Goal: Information Seeking & Learning: Learn about a topic

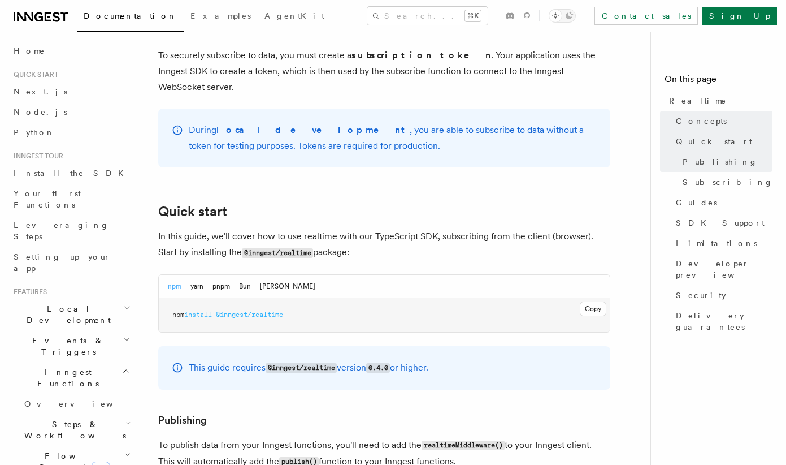
scroll to position [497, 0]
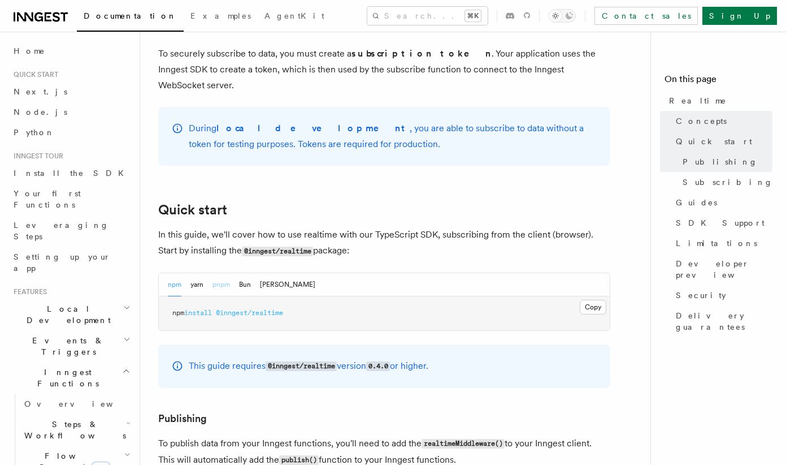
click at [226, 273] on button "pnpm" at bounding box center [221, 284] width 18 height 23
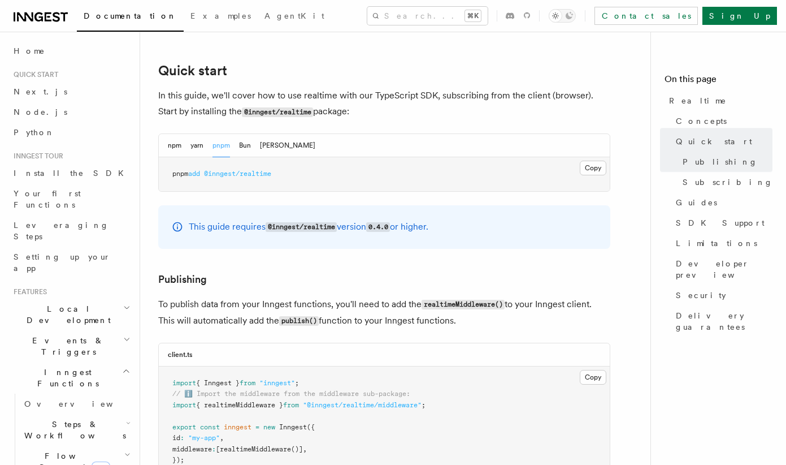
scroll to position [637, 0]
drag, startPoint x: 209, startPoint y: 159, endPoint x: 293, endPoint y: 158, distance: 84.2
click at [293, 158] on pre "pnpm add @inngest/realtime" at bounding box center [384, 174] width 451 height 34
copy span "@inngest/realtime"
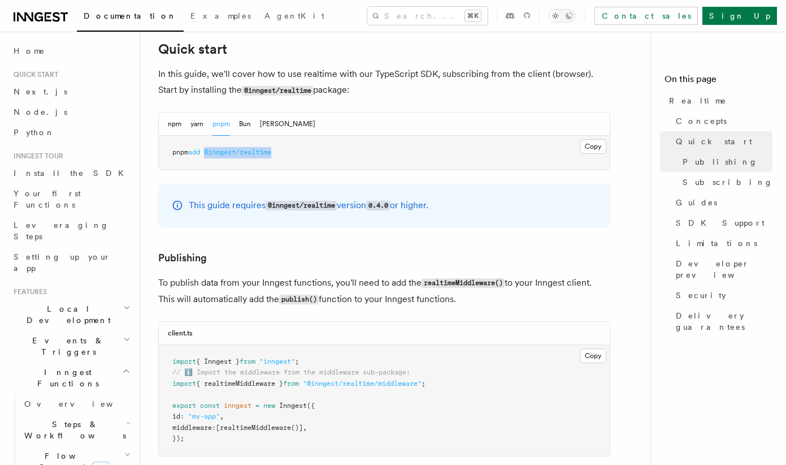
scroll to position [660, 0]
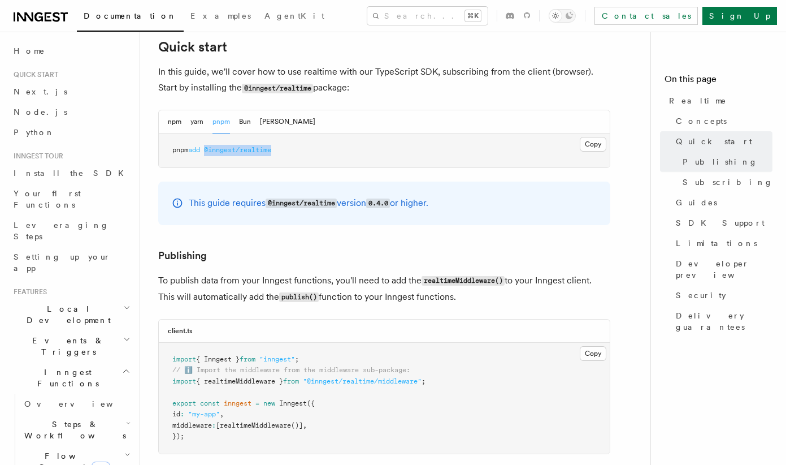
click at [55, 335] on span "Events & Triggers" at bounding box center [66, 346] width 114 height 23
click at [55, 406] on span "Sending events" at bounding box center [52, 416] width 57 height 20
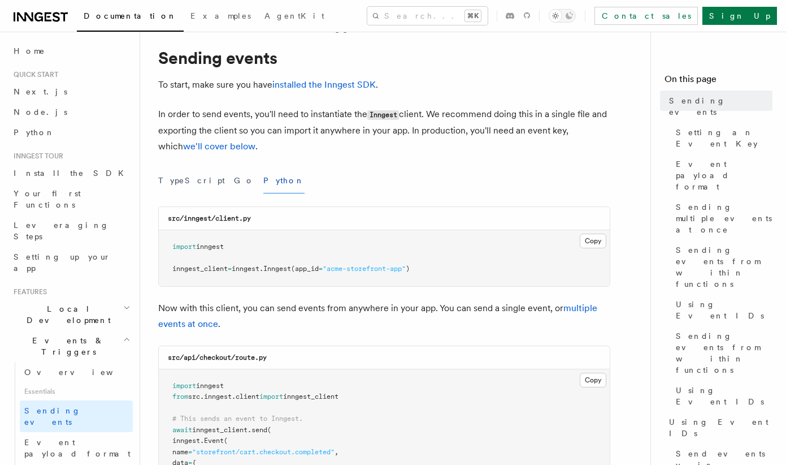
scroll to position [29, 0]
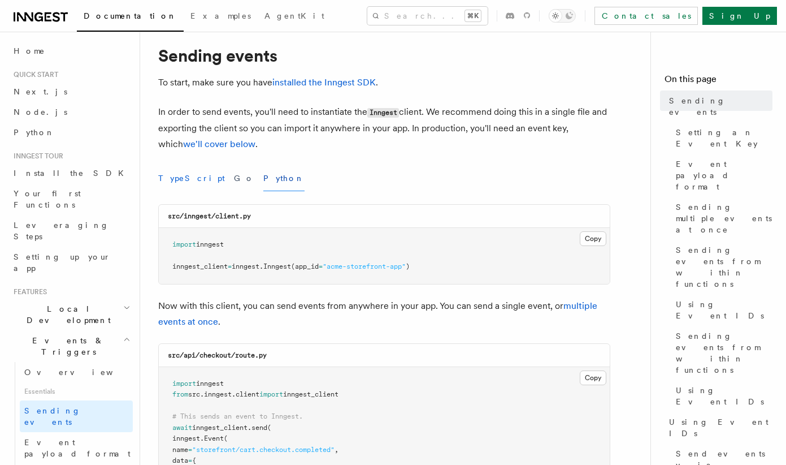
click at [188, 178] on button "TypeScript" at bounding box center [191, 178] width 67 height 25
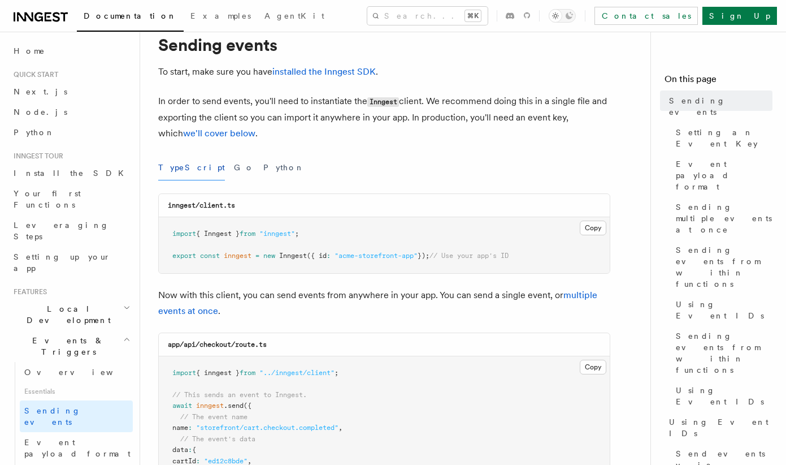
scroll to position [44, 0]
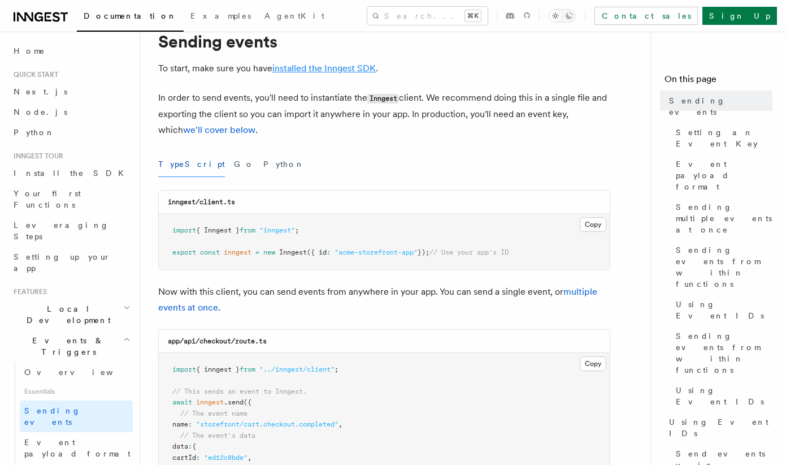
click at [318, 71] on link "installed the Inngest SDK" at bounding box center [323, 68] width 103 height 11
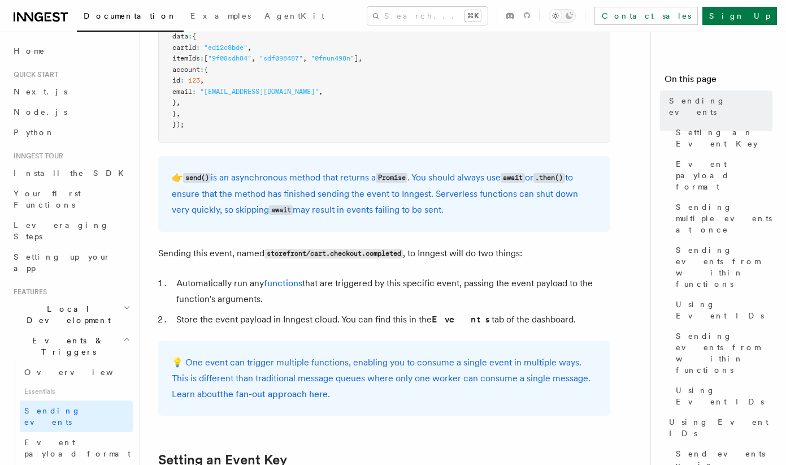
scroll to position [454, 0]
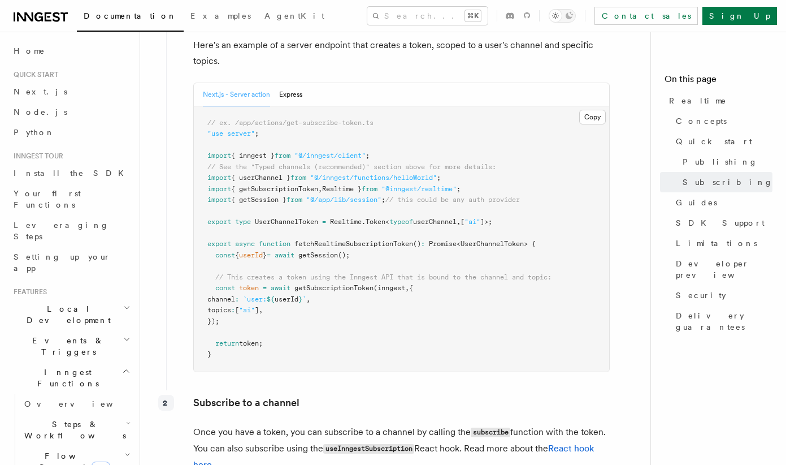
scroll to position [1608, 0]
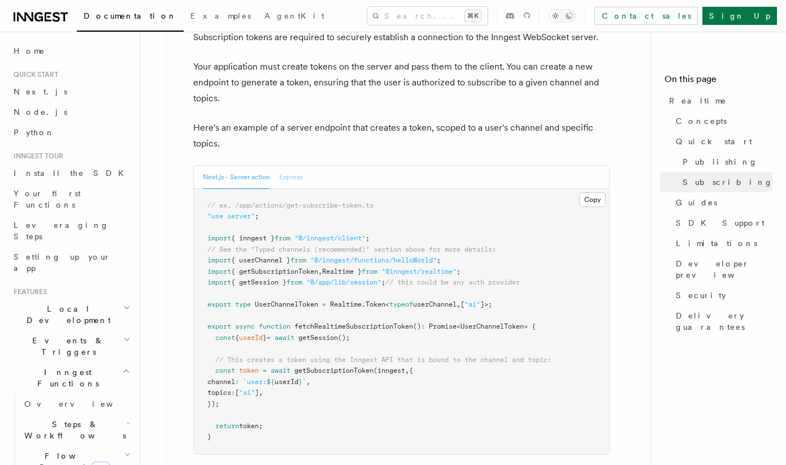
click at [298, 166] on button "Express" at bounding box center [290, 177] width 23 height 23
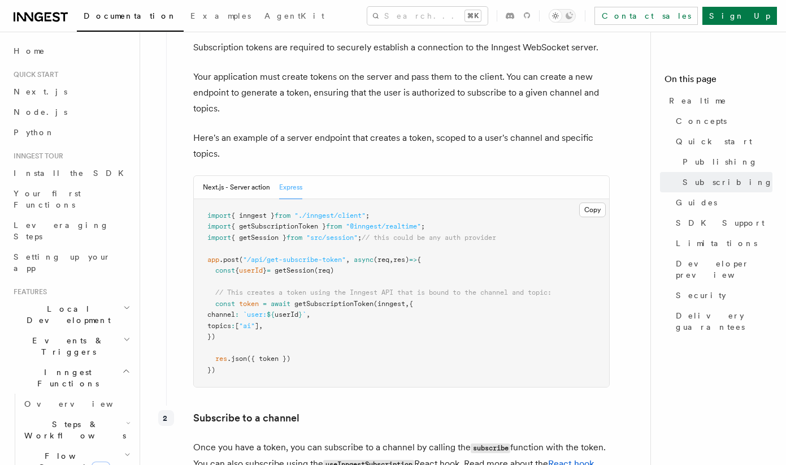
scroll to position [1596, 0]
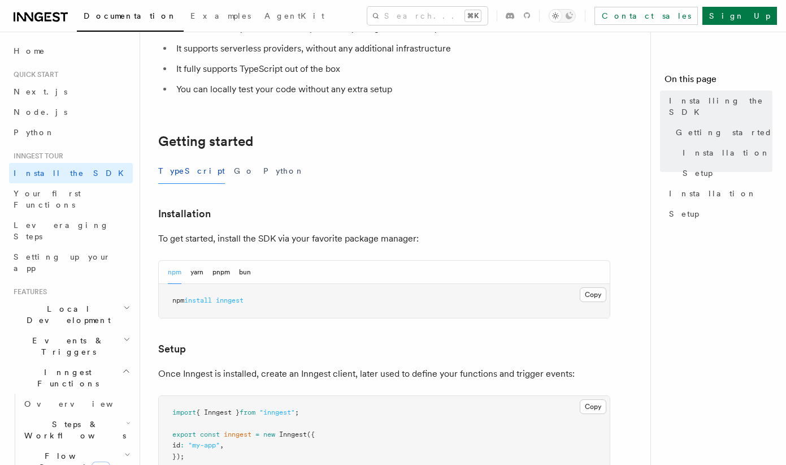
scroll to position [145, 0]
drag, startPoint x: 221, startPoint y: 300, endPoint x: 257, endPoint y: 300, distance: 36.2
click at [257, 300] on pre "npm install inngest" at bounding box center [384, 300] width 451 height 34
copy span "inngest"
click at [226, 266] on button "pnpm" at bounding box center [221, 271] width 18 height 23
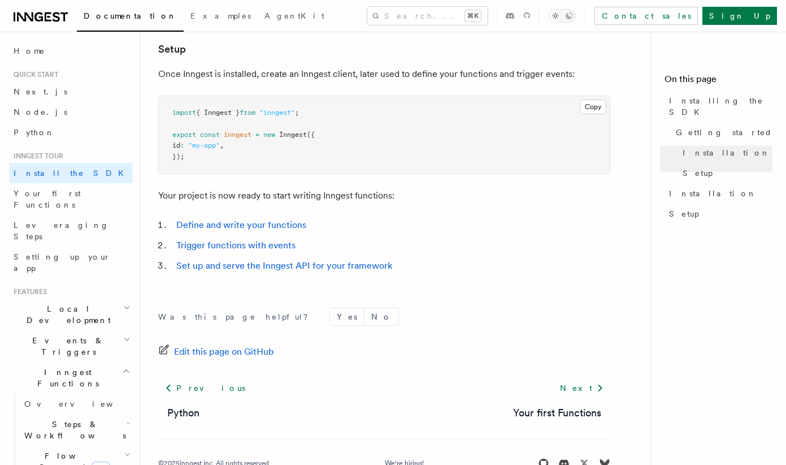
scroll to position [447, 0]
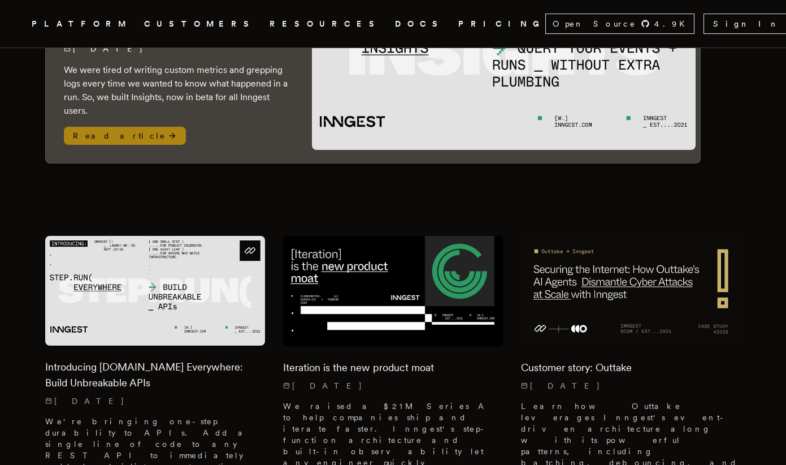
scroll to position [215, 0]
